Goal: Task Accomplishment & Management: Use online tool/utility

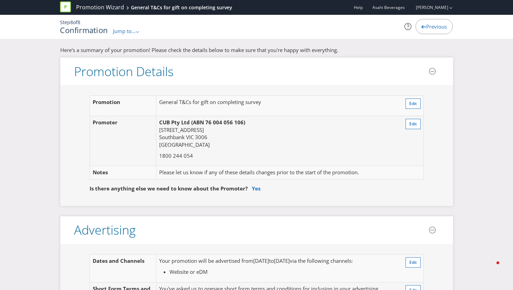
select select "MARKETING_REVIEW_1"
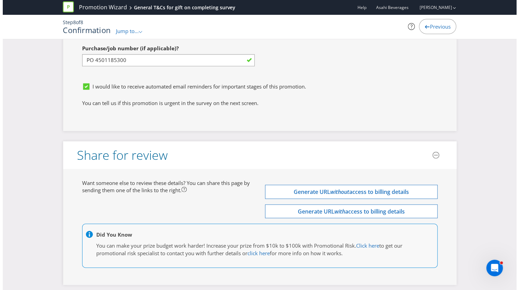
scroll to position [2247, 0]
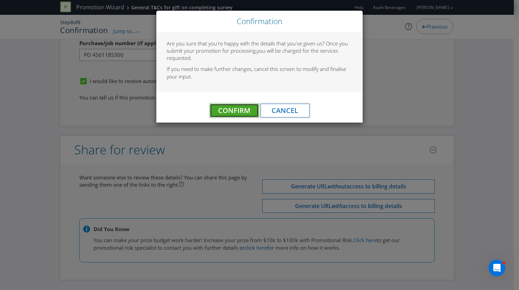
click at [233, 110] on span "Confirm" at bounding box center [234, 110] width 32 height 9
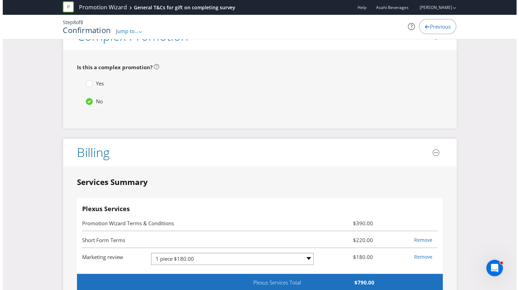
scroll to position [0, 0]
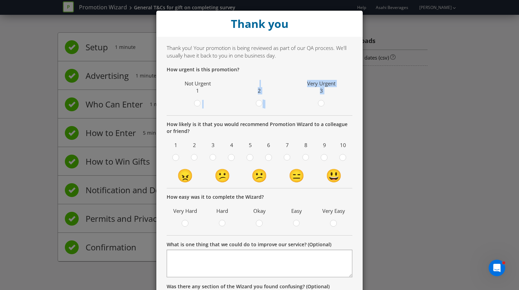
drag, startPoint x: 199, startPoint y: 103, endPoint x: 290, endPoint y: 98, distance: 91.5
click at [290, 98] on tr "Not Urgent 1 2 Very Urgent 3" at bounding box center [259, 95] width 185 height 34
click at [258, 102] on div at bounding box center [259, 101] width 3 height 3
click at [0, 0] on input "radio" at bounding box center [0, 0] width 0 height 0
click at [322, 154] on div at bounding box center [323, 155] width 3 height 3
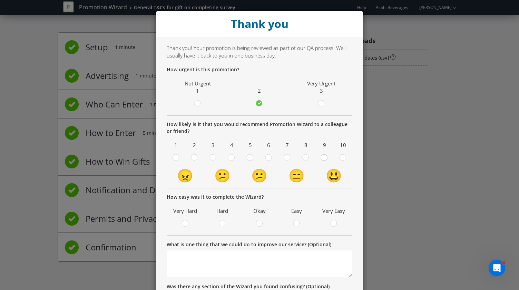
click at [0, 0] on input "radio" at bounding box center [0, 0] width 0 height 0
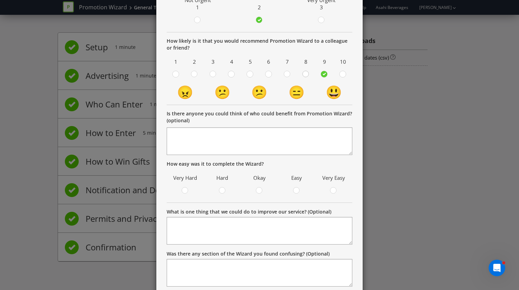
scroll to position [103, 0]
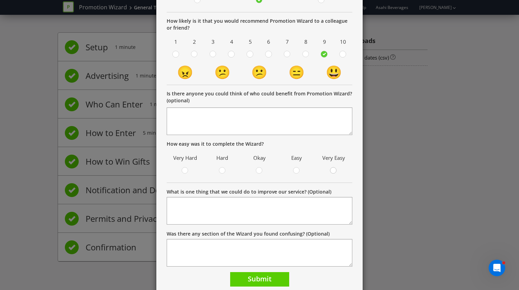
click at [330, 170] on circle at bounding box center [333, 171] width 6 height 6
click at [0, 0] on input "radio" at bounding box center [0, 0] width 0 height 0
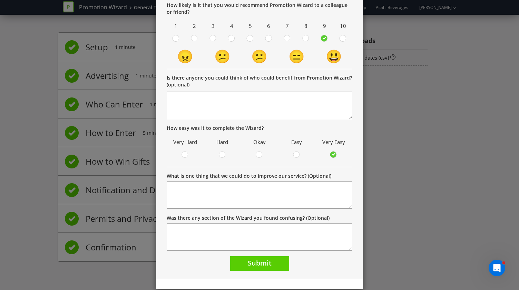
scroll to position [128, 0]
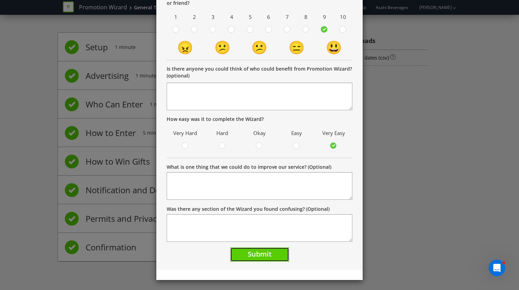
click at [257, 254] on span "Submit" at bounding box center [260, 254] width 24 height 9
